Goal: Find specific page/section: Find specific page/section

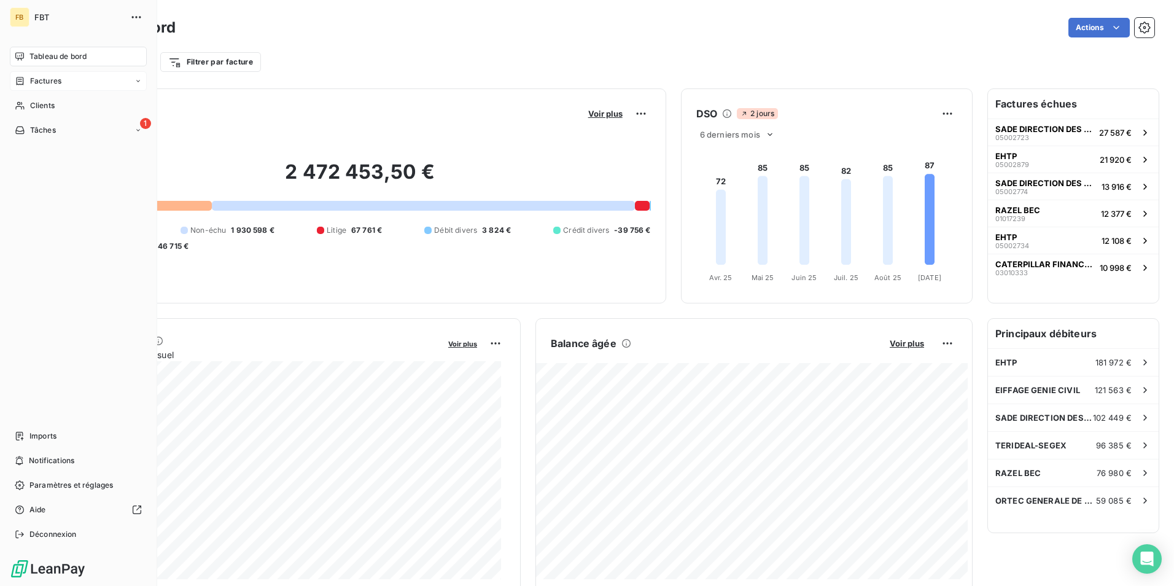
click at [34, 82] on span "Factures" at bounding box center [45, 81] width 31 height 11
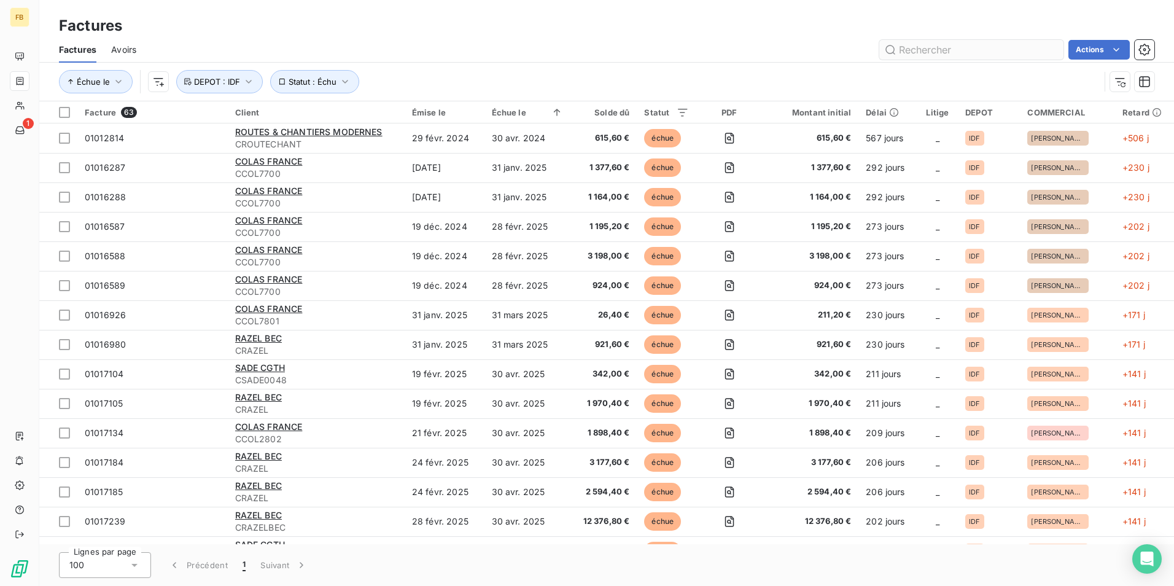
click at [923, 55] on input "text" at bounding box center [971, 50] width 184 height 20
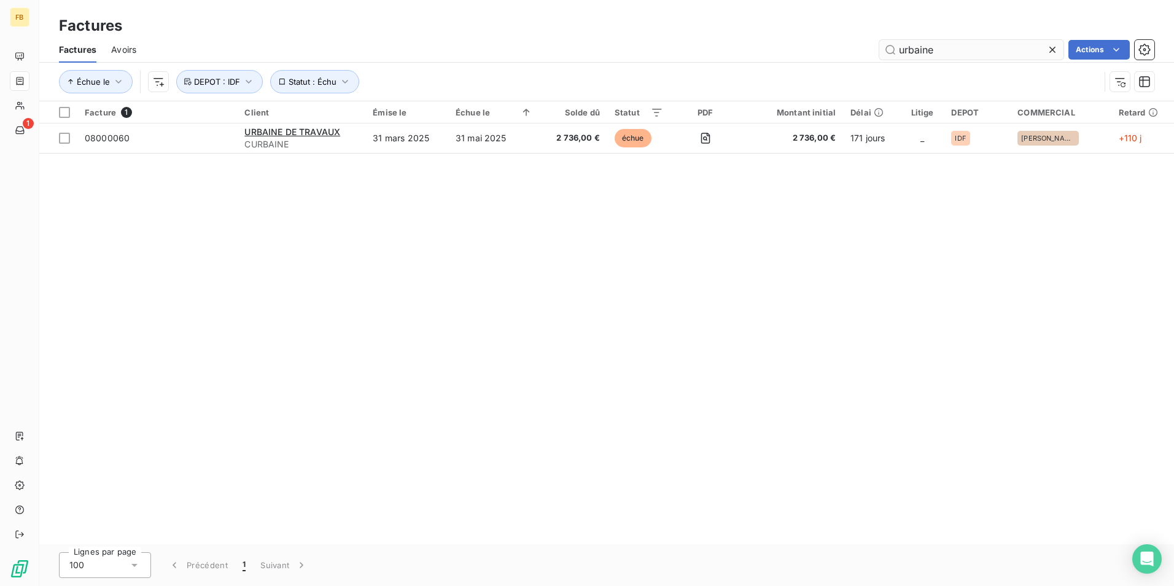
type input "urbaine"
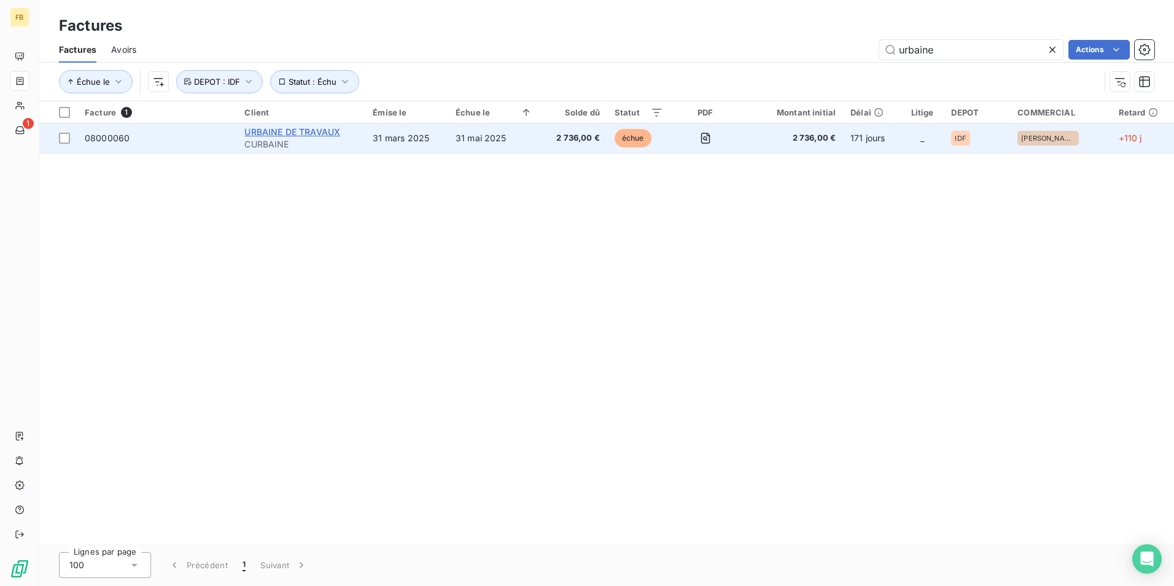
click at [264, 132] on span "URBAINE DE TRAVAUX" at bounding box center [292, 132] width 96 height 10
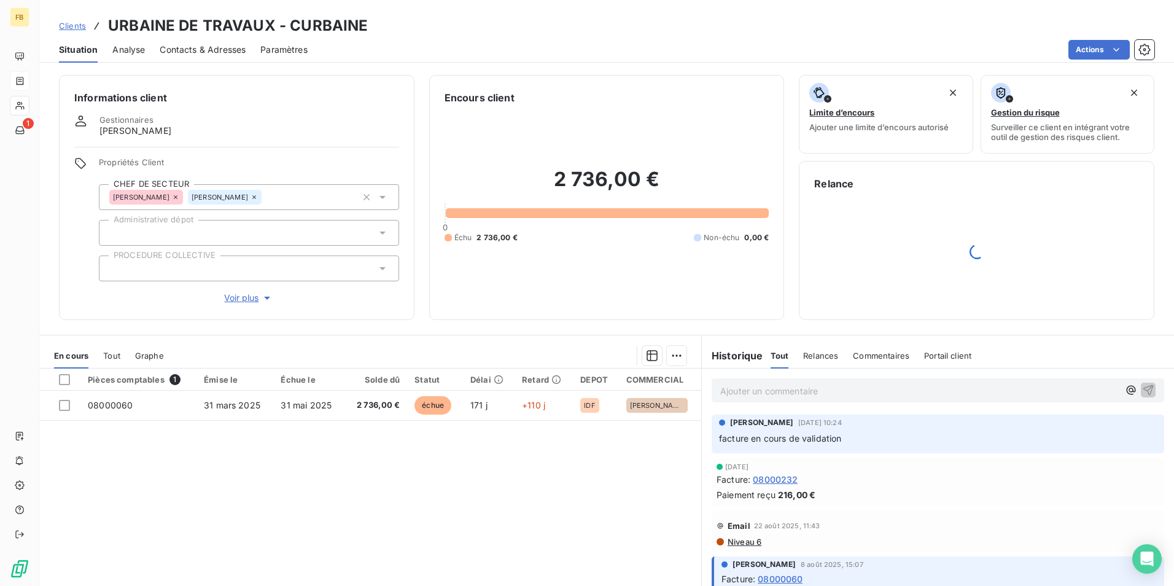
click at [222, 381] on div "Émise le" at bounding box center [235, 380] width 62 height 10
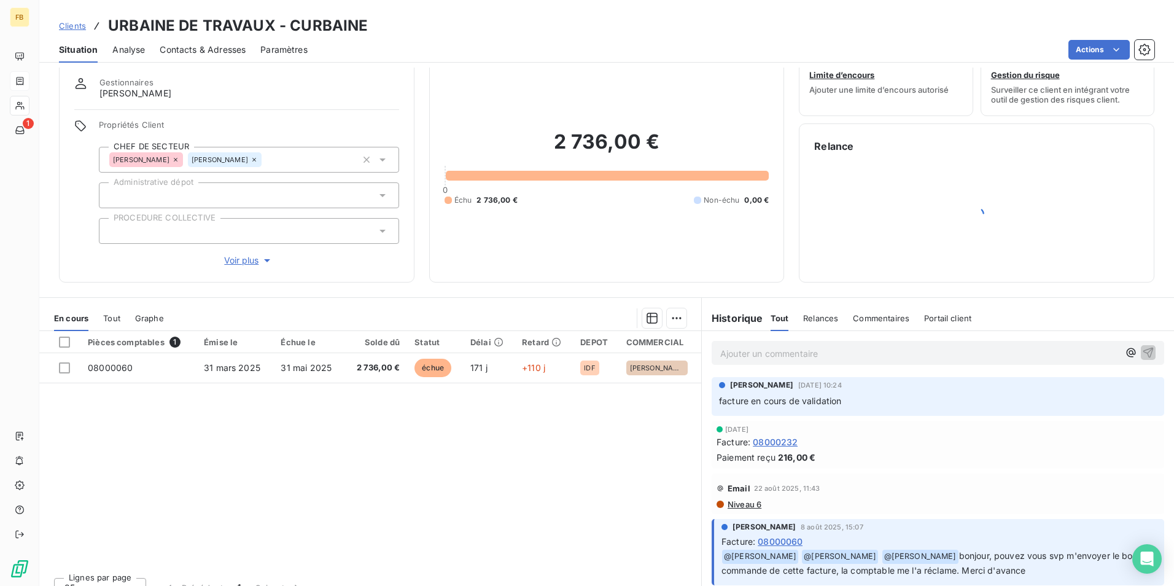
scroll to position [56, 0]
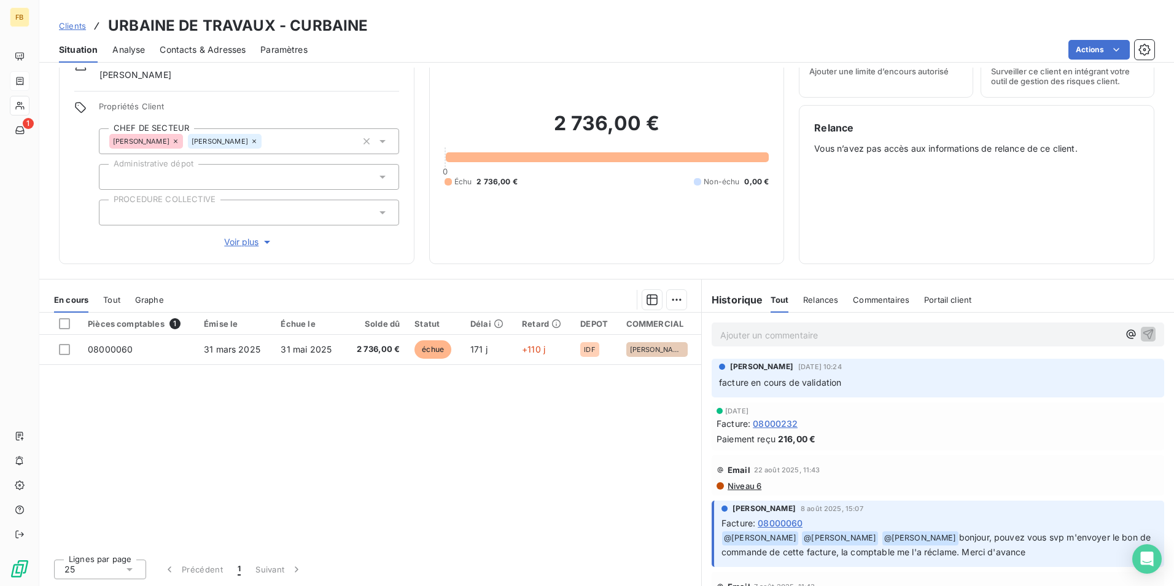
click at [794, 295] on div "Tout Relances Commentaires Portail client" at bounding box center [871, 300] width 201 height 26
click at [780, 300] on span "Tout" at bounding box center [780, 300] width 18 height 10
click at [111, 297] on span "Tout" at bounding box center [111, 300] width 17 height 10
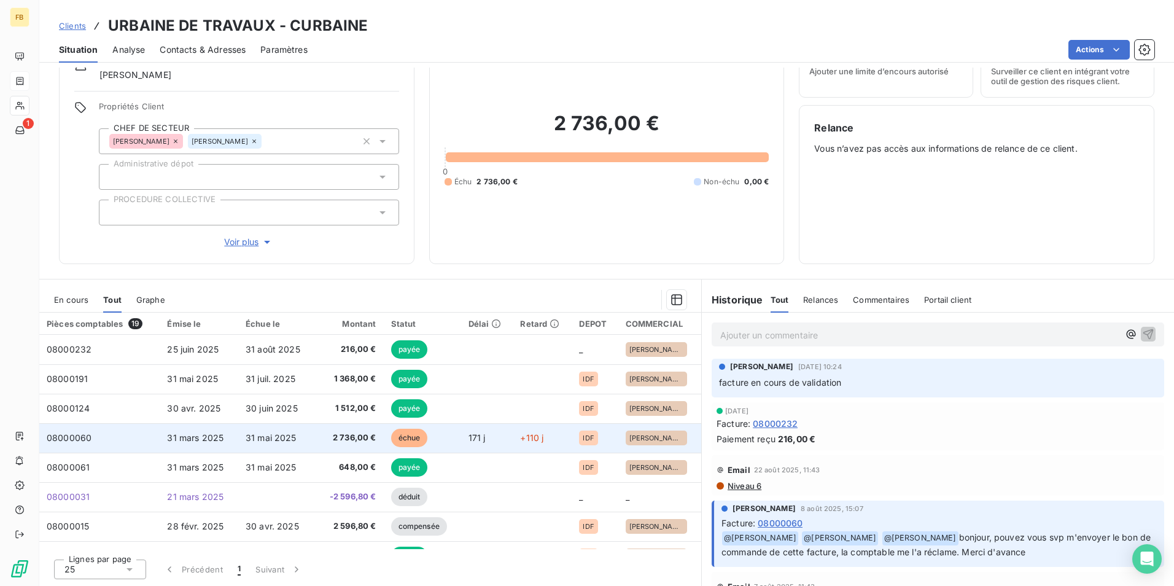
click at [99, 444] on td "08000060" at bounding box center [99, 437] width 120 height 29
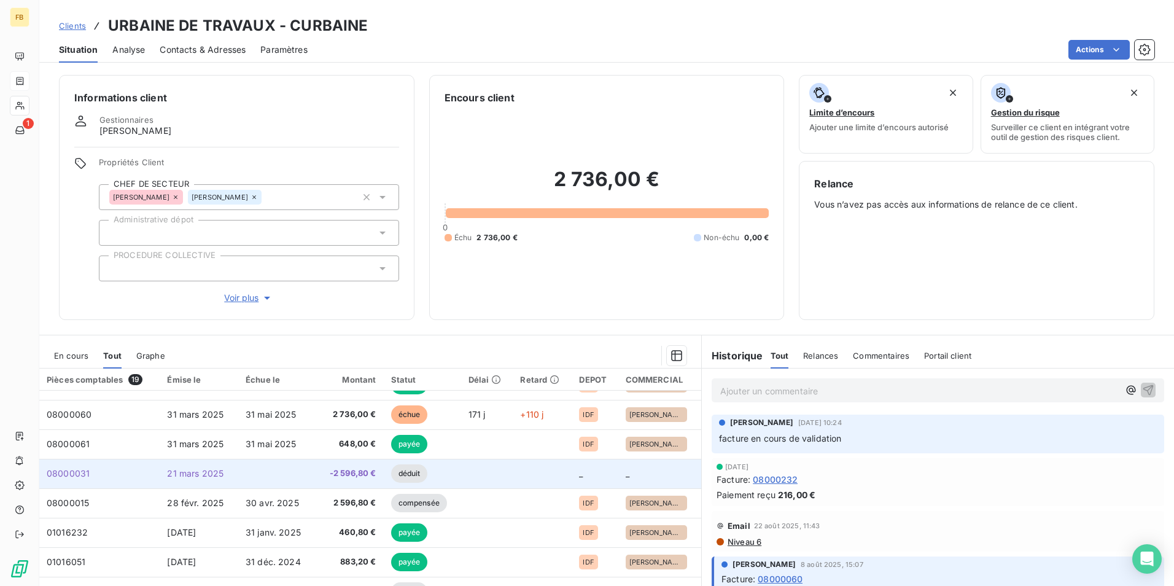
scroll to position [61, 0]
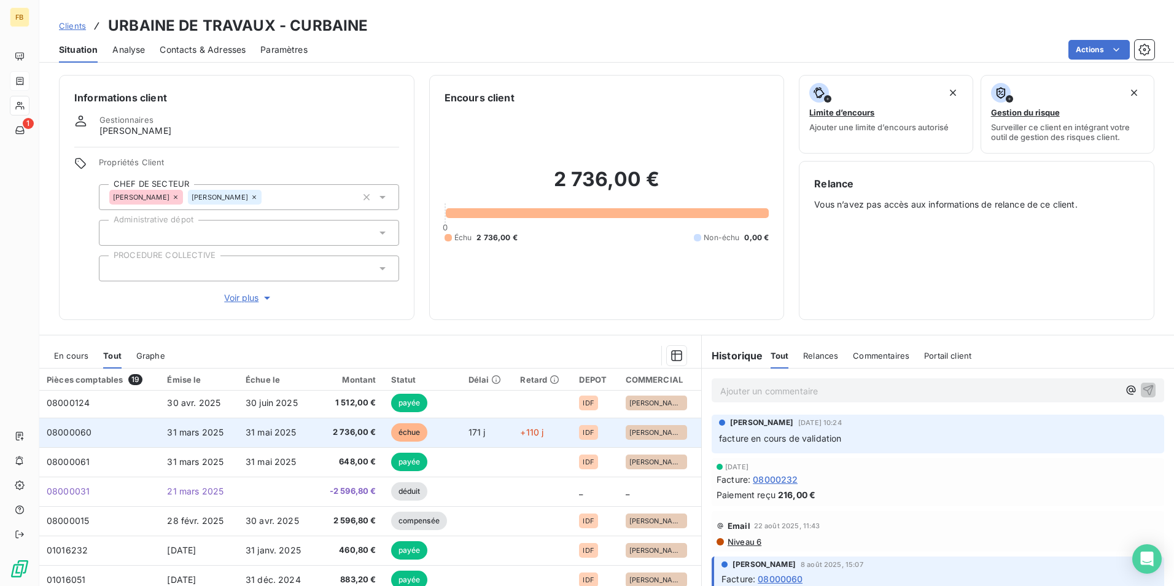
click at [349, 437] on span "2 736,00 €" at bounding box center [350, 432] width 52 height 12
